Goal: Task Accomplishment & Management: Use online tool/utility

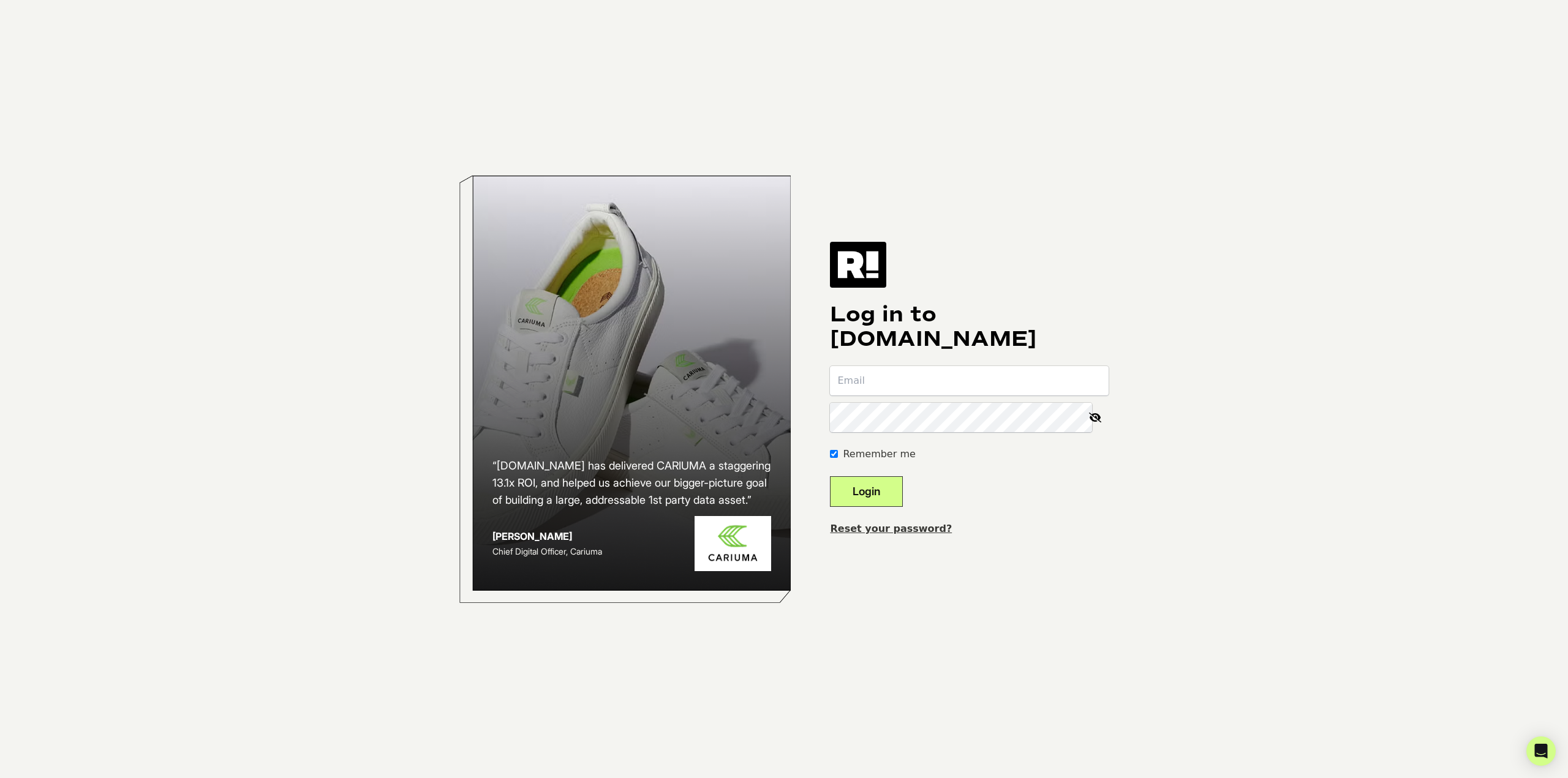
click at [914, 379] on input "email" at bounding box center [969, 380] width 279 height 30
type input "kgrayson@wth.com"
click at [882, 496] on button "Login" at bounding box center [866, 492] width 73 height 30
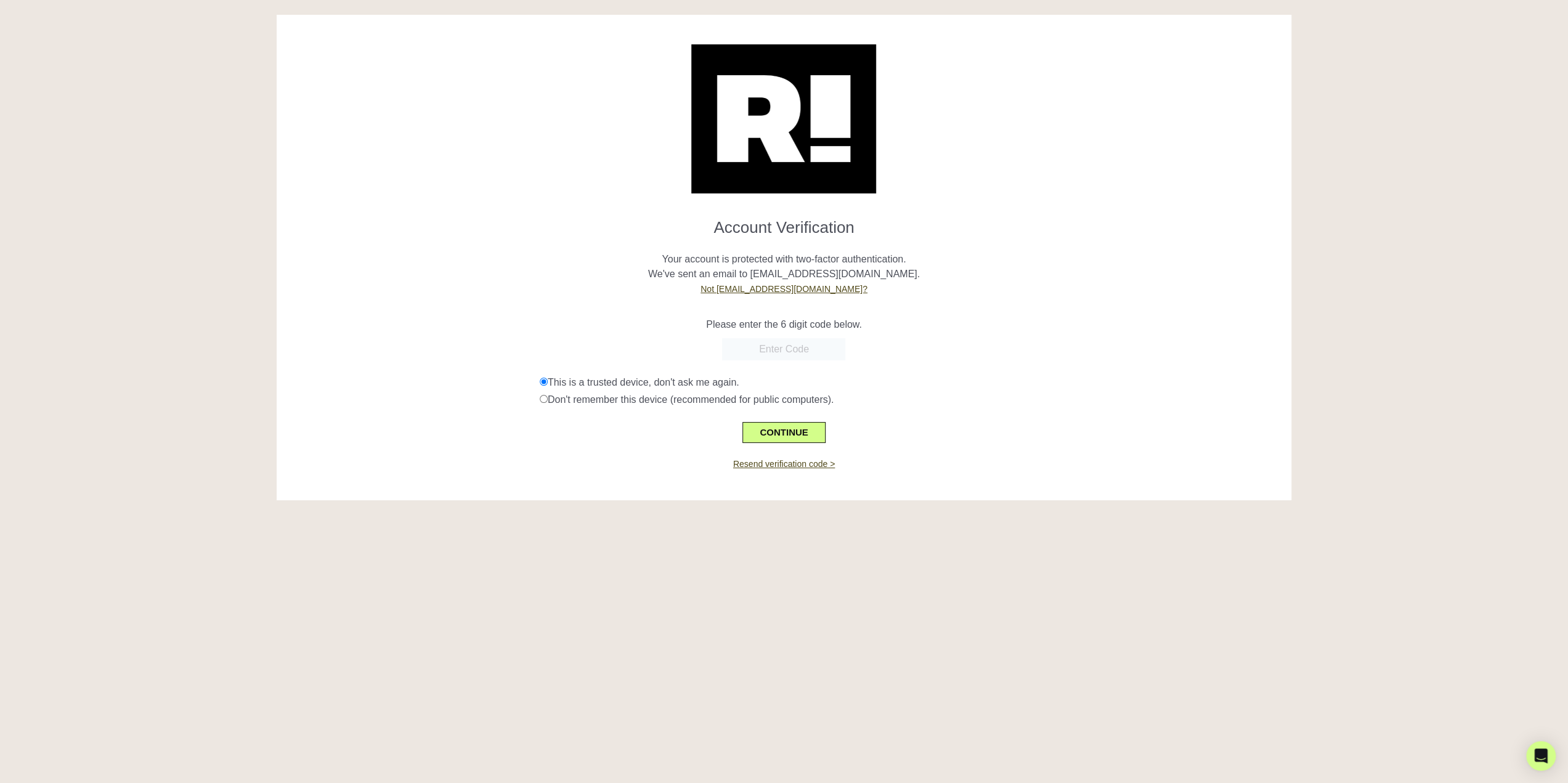
click at [757, 350] on input "text" at bounding box center [783, 349] width 123 height 22
paste input "581278"
type input "581278"
click at [796, 432] on button "CONTINUE" at bounding box center [784, 432] width 82 height 21
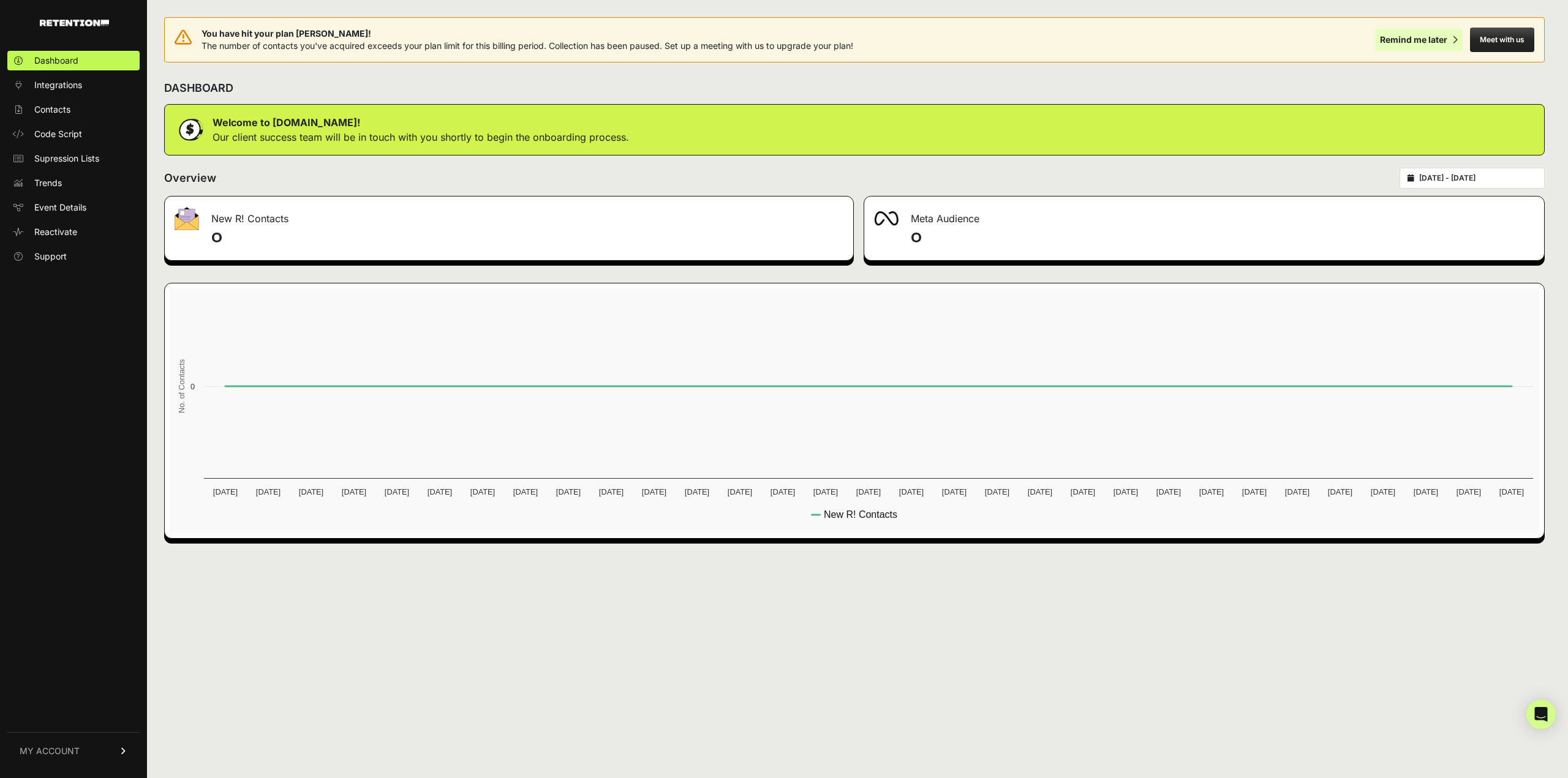
click at [1421, 36] on div "Remind me later" at bounding box center [1413, 39] width 68 height 12
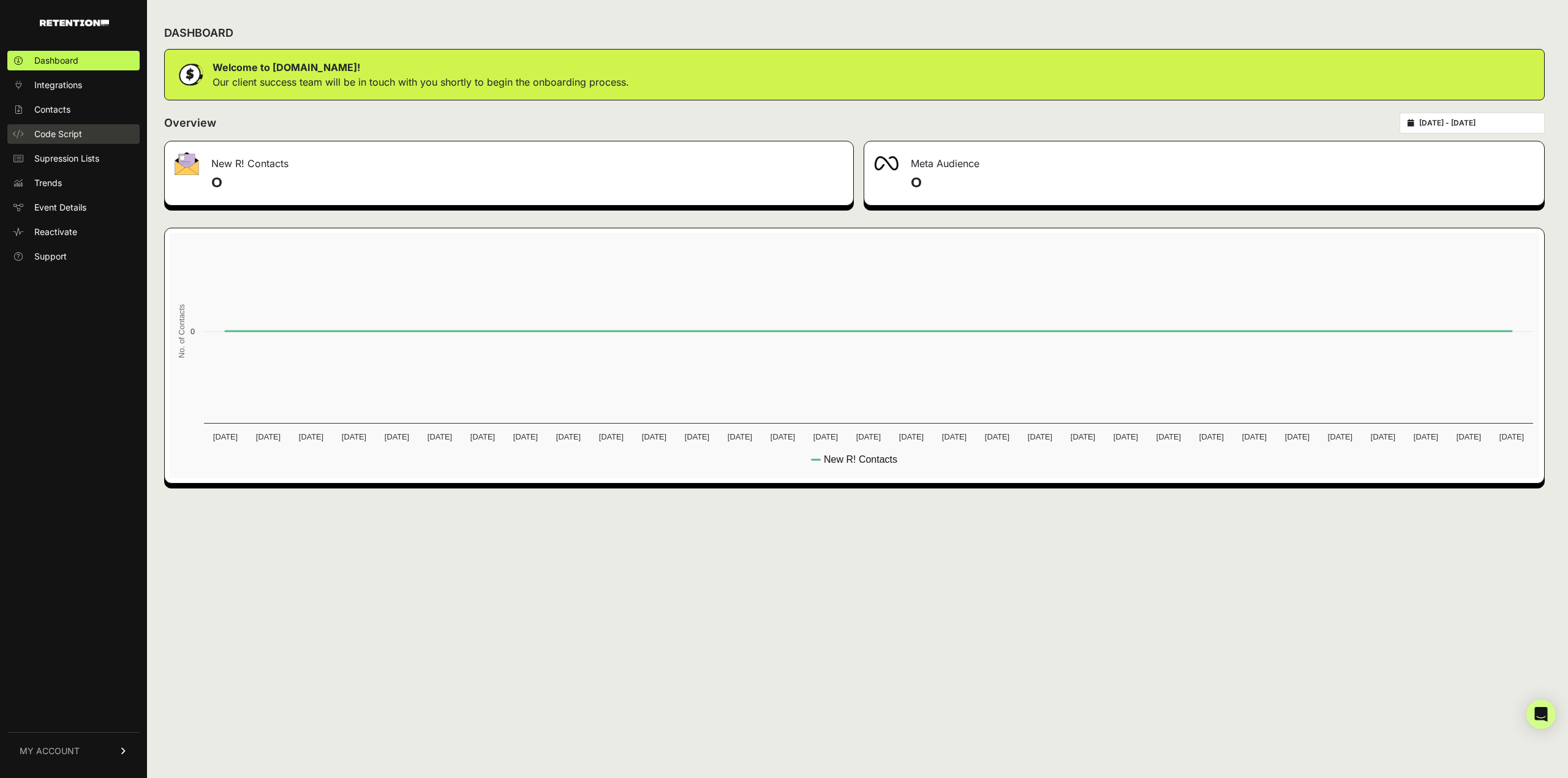
click at [58, 135] on span "Code Script" at bounding box center [58, 134] width 48 height 12
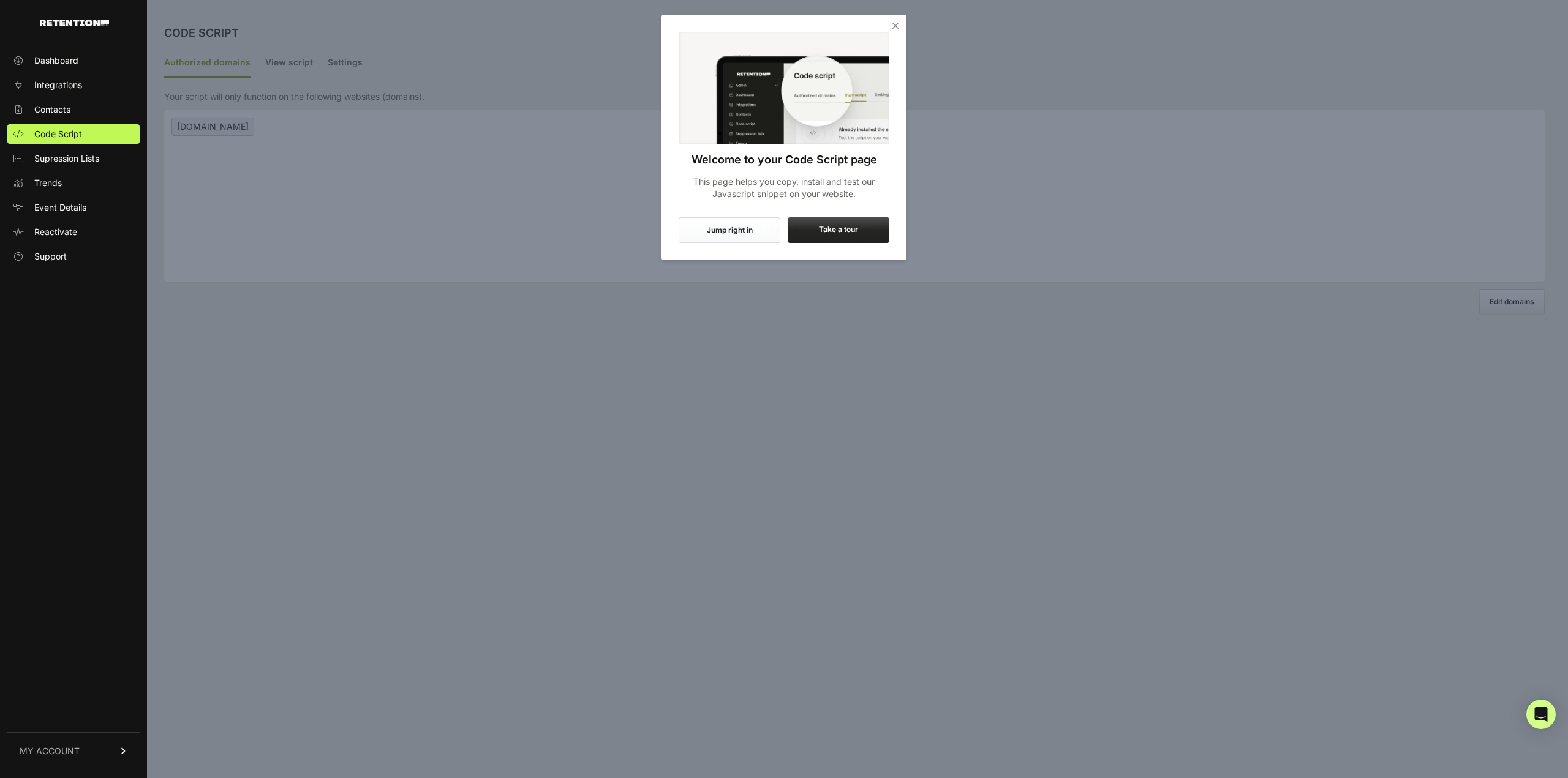
click at [892, 25] on icon "Close" at bounding box center [895, 26] width 12 height 12
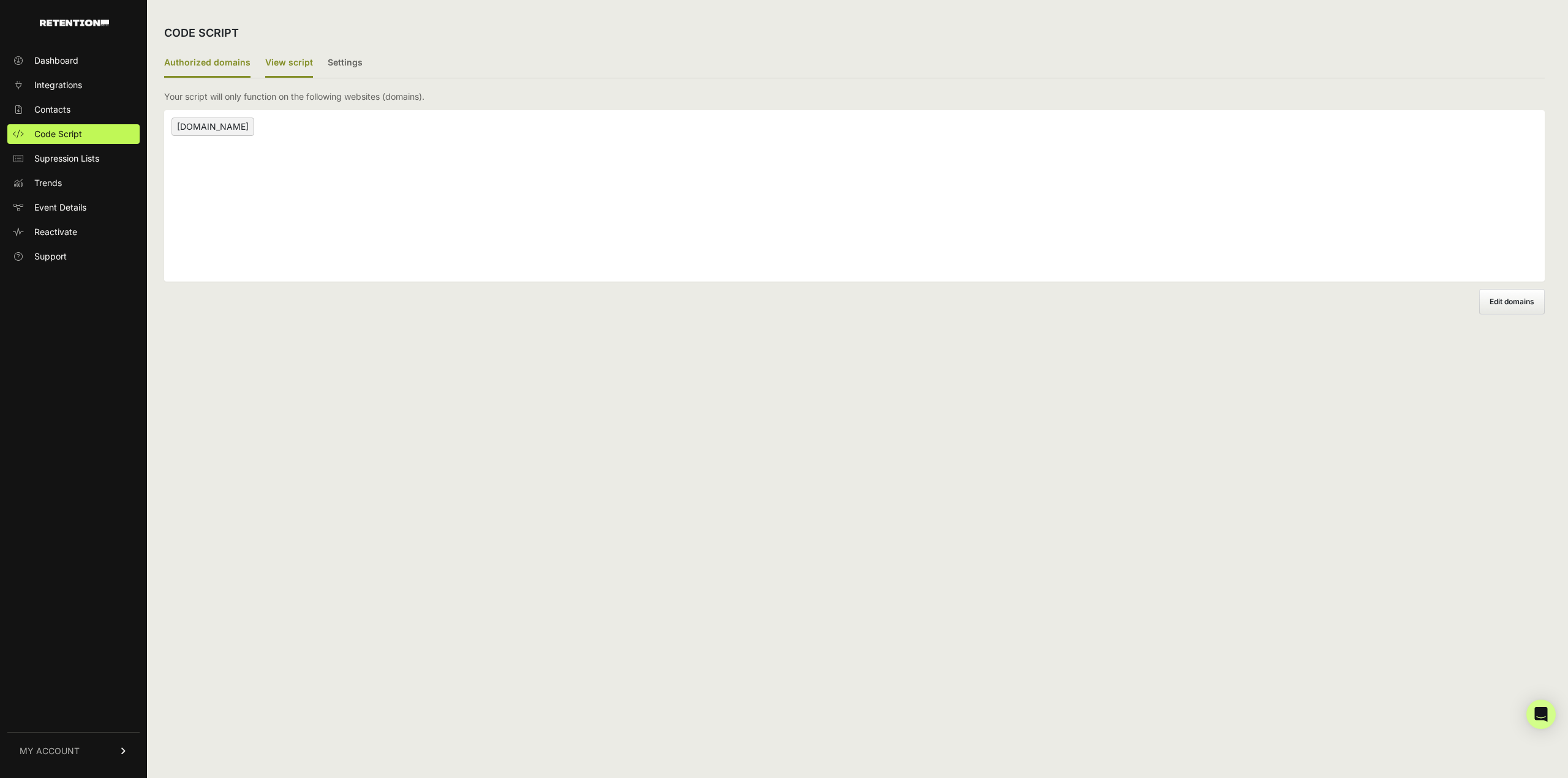
click at [289, 65] on label "View script" at bounding box center [289, 64] width 48 height 29
click at [0, 0] on input "View script" at bounding box center [0, 0] width 0 height 0
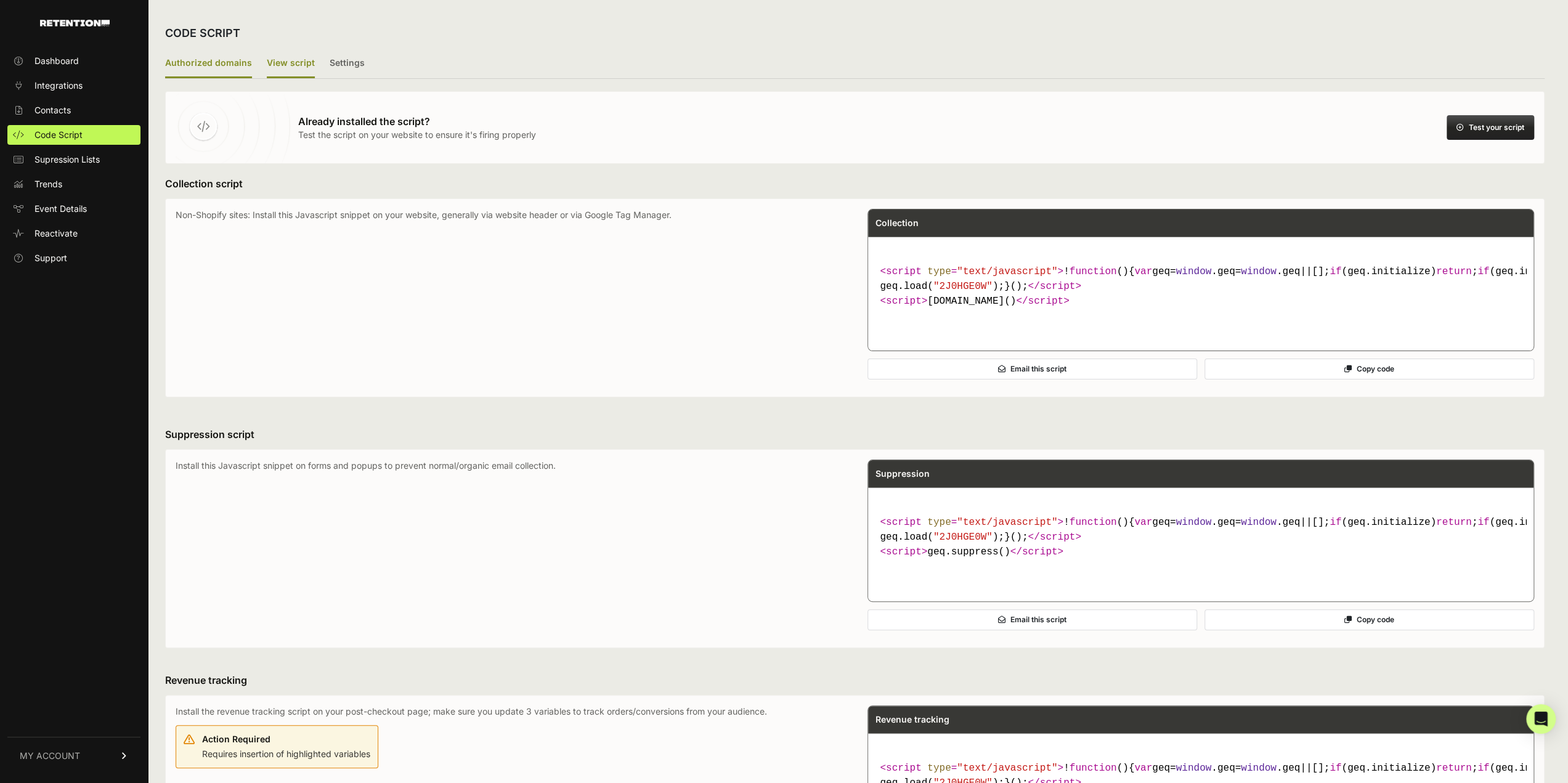
click at [213, 62] on label "Authorized domains" at bounding box center [209, 64] width 87 height 29
click at [0, 0] on input "Authorized domains" at bounding box center [0, 0] width 0 height 0
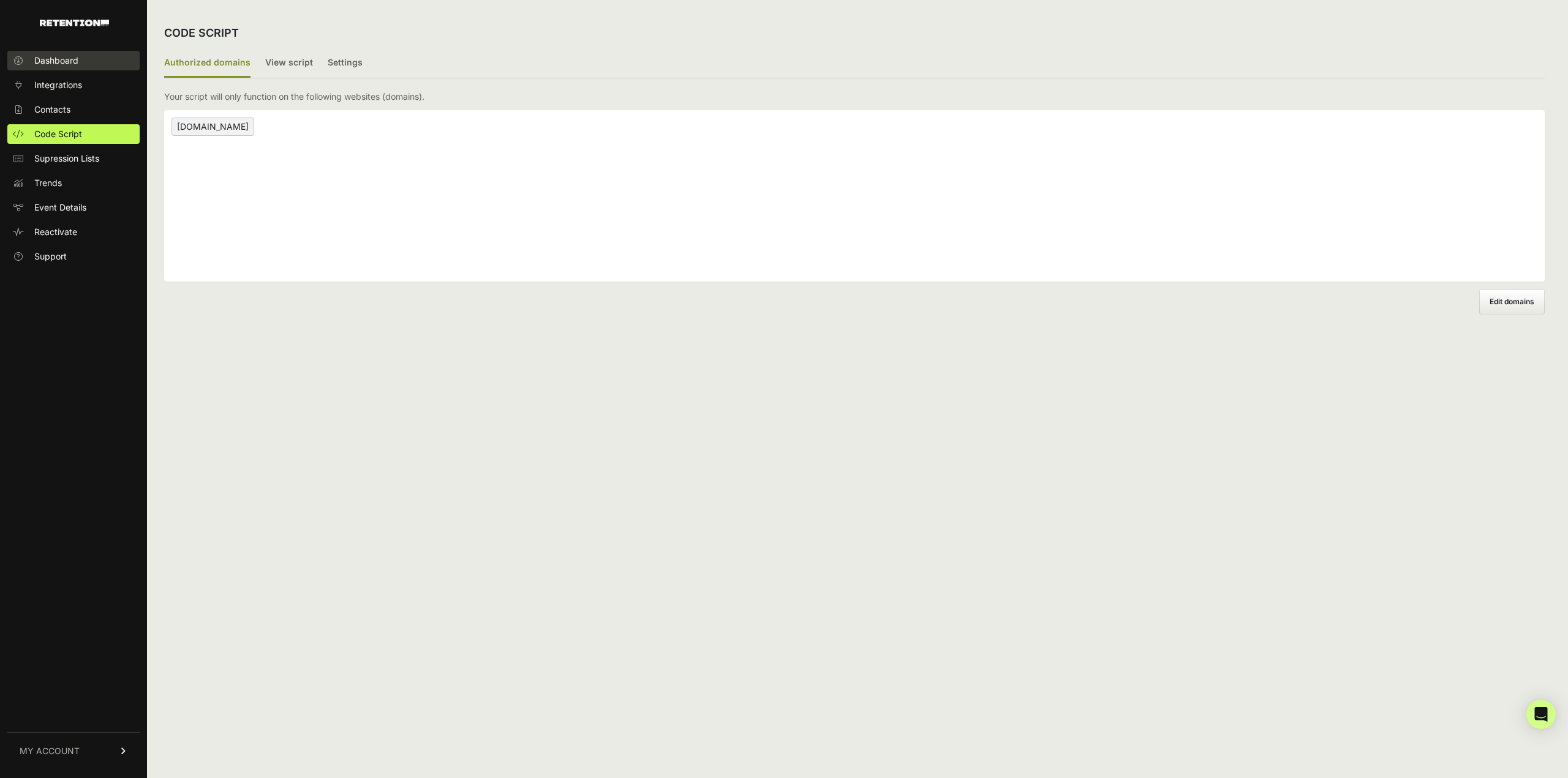
click at [48, 61] on span "Dashboard" at bounding box center [56, 61] width 44 height 12
